Goal: Find specific page/section: Find specific page/section

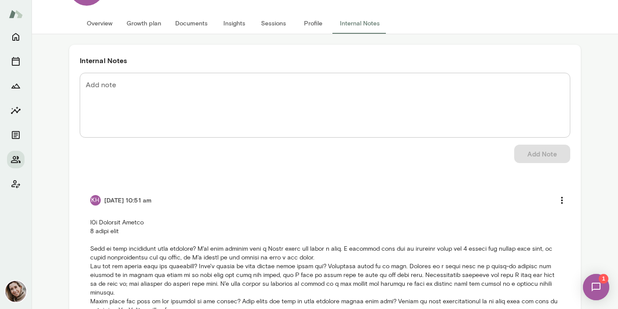
scroll to position [45, 0]
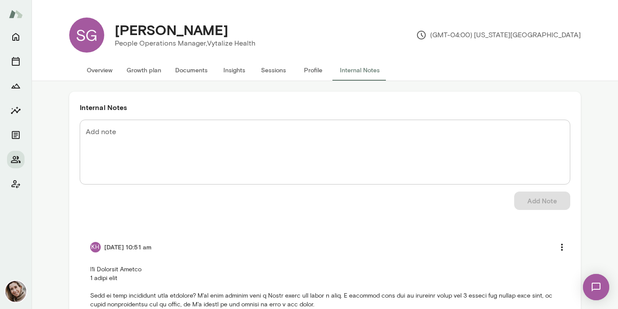
click at [272, 69] on button "Sessions" at bounding box center [273, 70] width 39 height 21
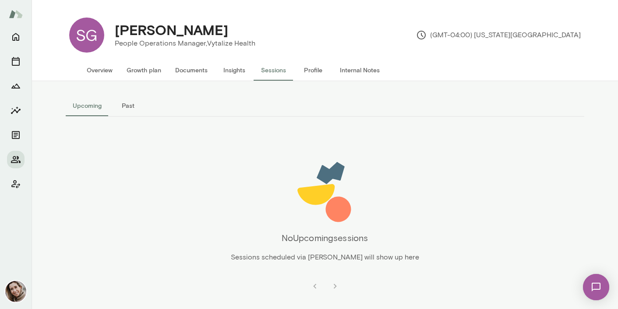
click at [106, 68] on button "Overview" at bounding box center [100, 70] width 40 height 21
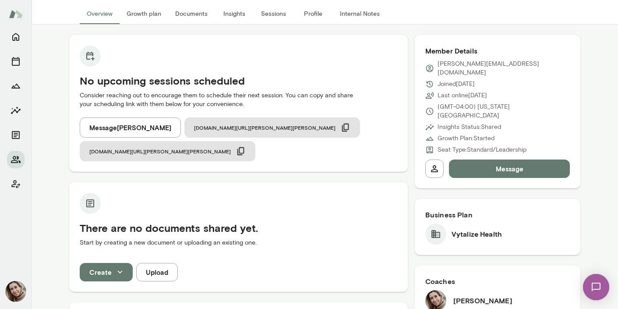
scroll to position [52, 0]
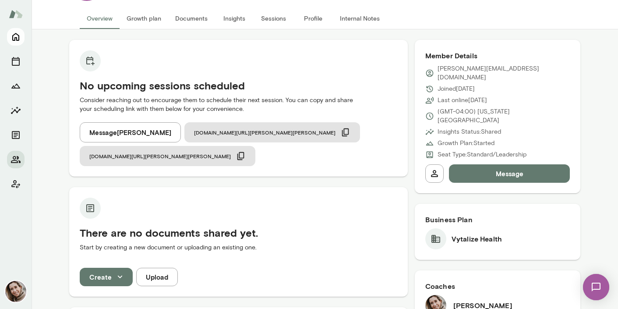
click at [18, 37] on icon "Home" at bounding box center [15, 37] width 7 height 8
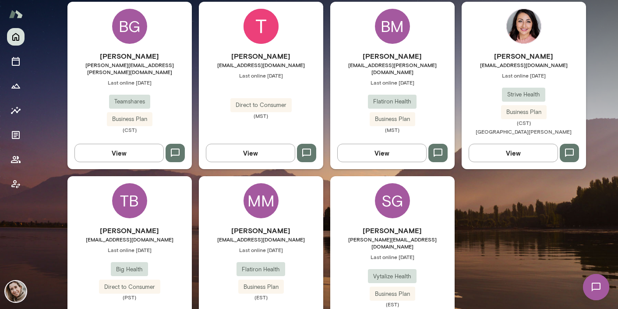
scroll to position [300, 0]
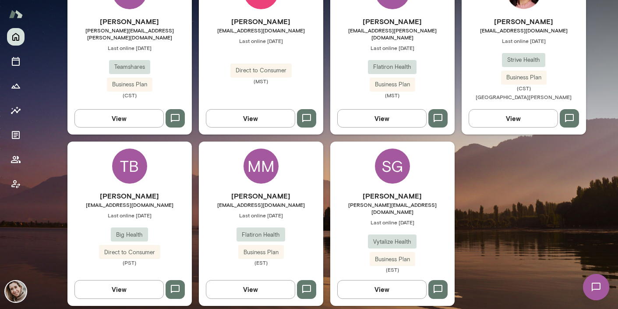
click at [259, 166] on div "MM" at bounding box center [261, 165] width 35 height 35
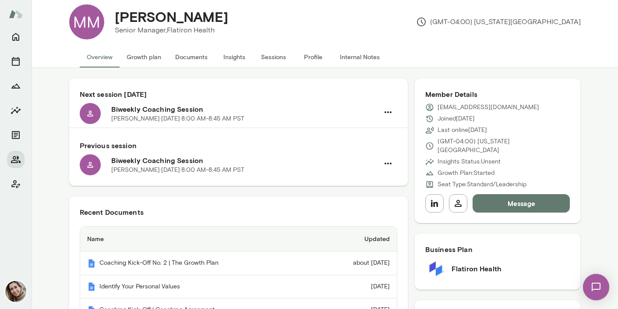
scroll to position [14, 0]
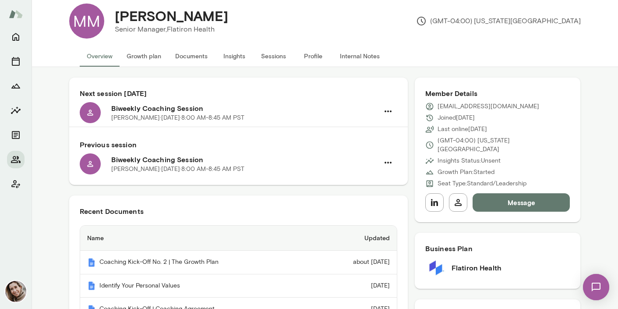
click at [346, 54] on button "Internal Notes" at bounding box center [360, 56] width 54 height 21
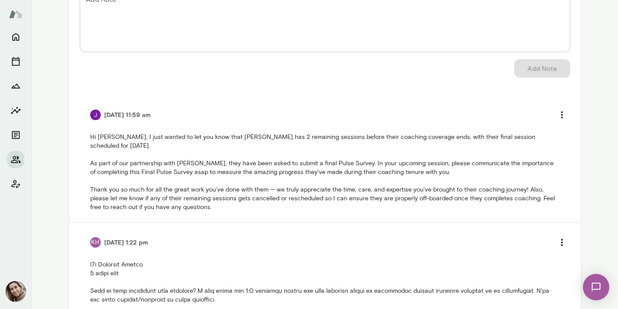
scroll to position [131, 0]
click at [562, 116] on icon "more" at bounding box center [562, 115] width 2 height 7
click at [522, 136] on div at bounding box center [309, 154] width 618 height 309
